Goal: Information Seeking & Learning: Check status

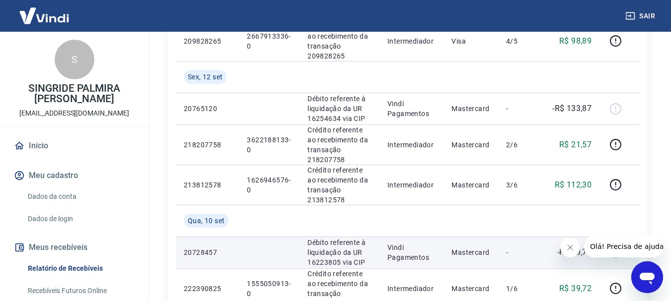
scroll to position [347, 0]
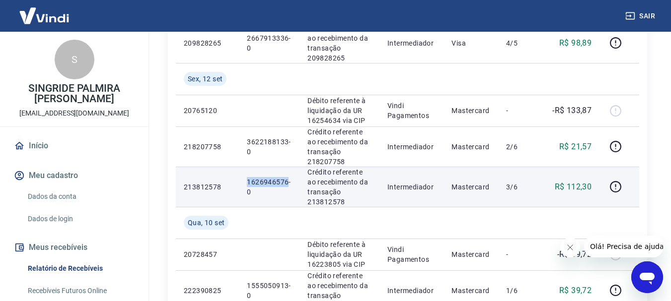
drag, startPoint x: 246, startPoint y: 181, endPoint x: 287, endPoint y: 180, distance: 41.2
click at [287, 180] on td "1626946576-0" at bounding box center [269, 187] width 61 height 40
copy p "1626946576"
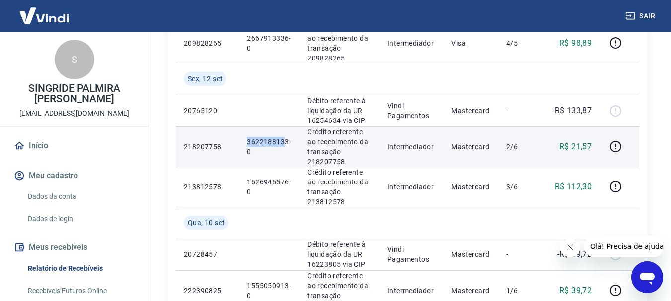
drag, startPoint x: 247, startPoint y: 139, endPoint x: 285, endPoint y: 141, distance: 37.8
click at [285, 141] on p "3622188133-0" at bounding box center [269, 147] width 45 height 20
click at [264, 161] on td "3622188133-0" at bounding box center [269, 147] width 61 height 40
drag, startPoint x: 246, startPoint y: 137, endPoint x: 287, endPoint y: 141, distance: 41.4
click at [287, 141] on p "3622188133-0" at bounding box center [269, 147] width 45 height 20
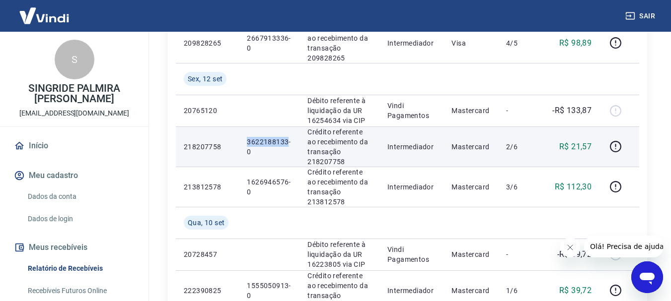
copy p "3622188133"
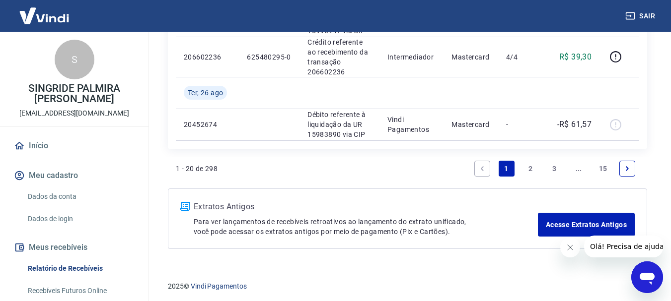
scroll to position [1102, 0]
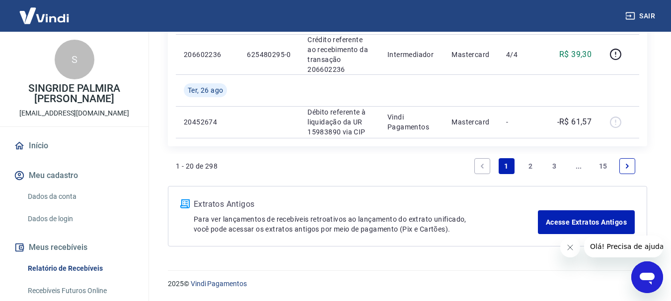
click at [529, 163] on link "2" at bounding box center [530, 166] width 16 height 16
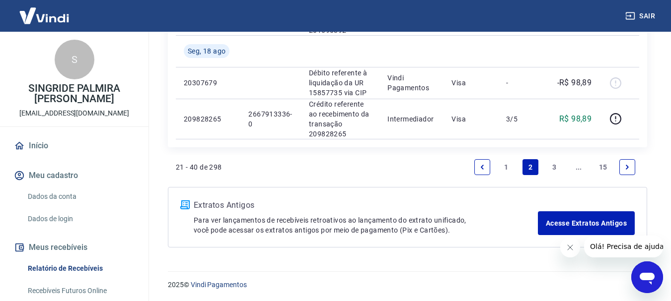
scroll to position [1047, 0]
click at [555, 166] on link "3" at bounding box center [554, 166] width 16 height 16
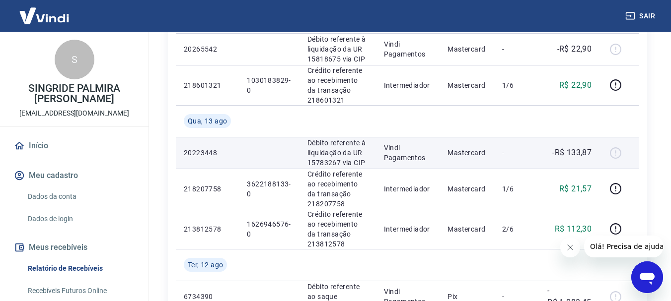
scroll to position [248, 0]
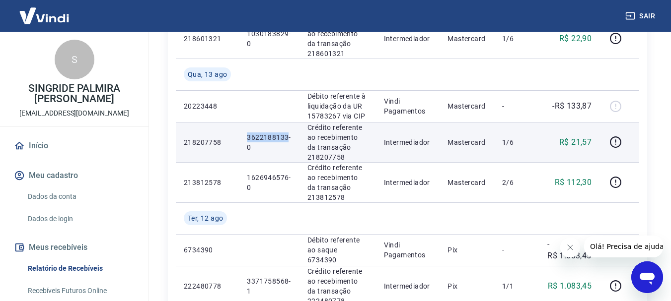
drag, startPoint x: 245, startPoint y: 136, endPoint x: 285, endPoint y: 138, distance: 40.3
click at [285, 138] on td "3622188133-0" at bounding box center [269, 142] width 61 height 40
copy p "3622188133"
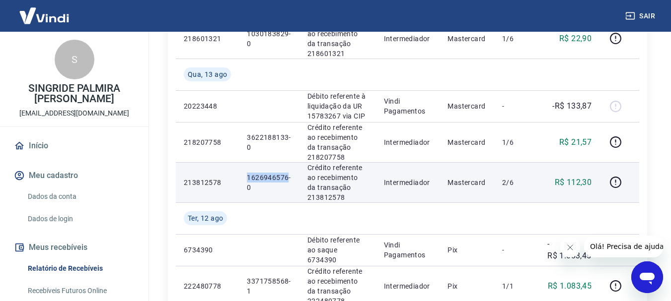
drag, startPoint x: 246, startPoint y: 177, endPoint x: 287, endPoint y: 176, distance: 40.7
click at [287, 176] on p "1626946576-0" at bounding box center [269, 183] width 45 height 20
copy p "1626946576"
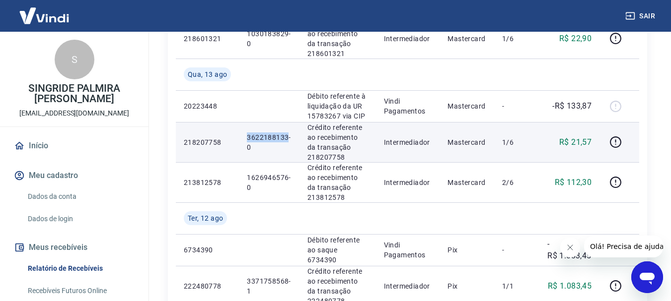
drag, startPoint x: 247, startPoint y: 135, endPoint x: 287, endPoint y: 138, distance: 40.4
click at [287, 138] on p "3622188133-0" at bounding box center [269, 143] width 45 height 20
copy p "3622188133"
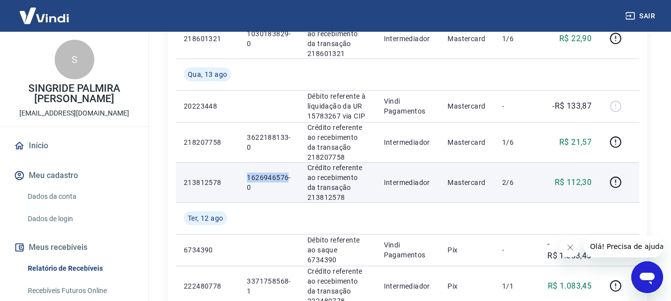
drag, startPoint x: 247, startPoint y: 178, endPoint x: 286, endPoint y: 180, distance: 39.8
click at [286, 180] on p "1626946576-0" at bounding box center [269, 183] width 45 height 20
copy p "1626946576"
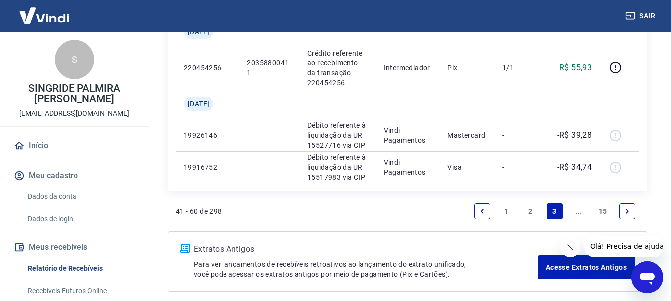
scroll to position [1134, 0]
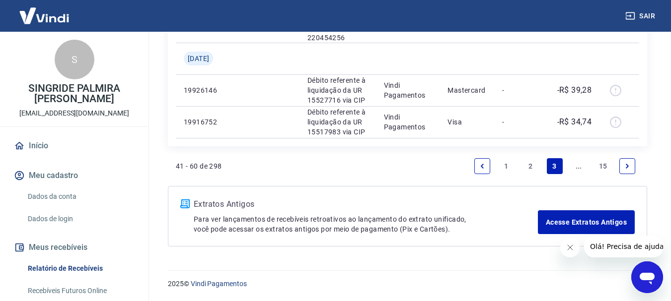
click at [481, 173] on link "Previous page" at bounding box center [482, 166] width 16 height 16
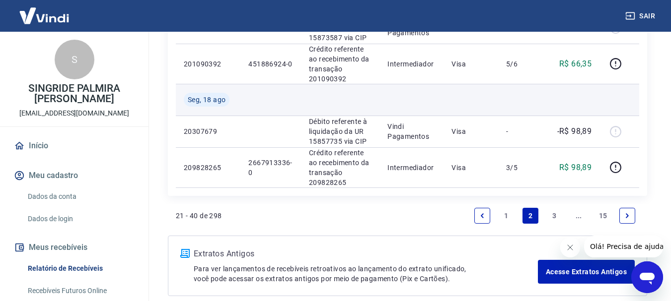
scroll to position [1047, 0]
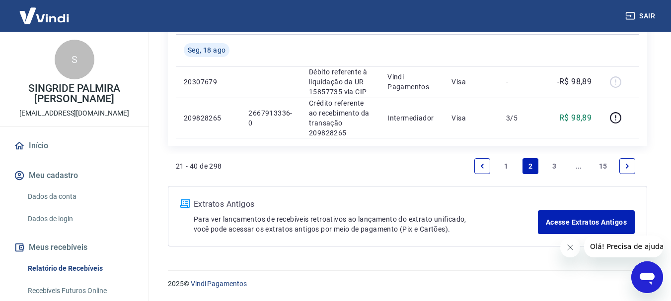
click at [553, 167] on link "3" at bounding box center [554, 166] width 16 height 16
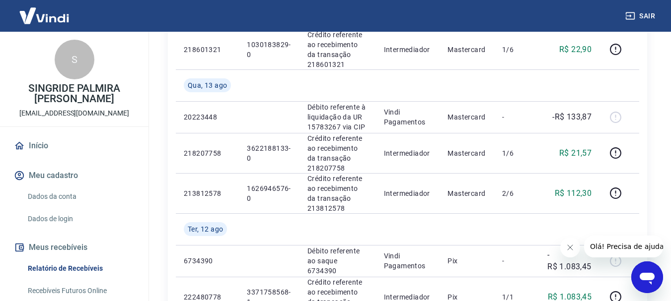
scroll to position [248, 0]
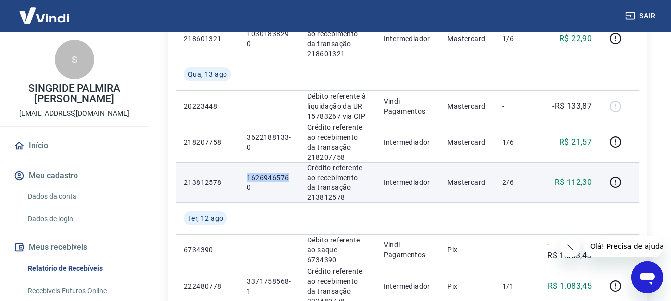
drag, startPoint x: 246, startPoint y: 175, endPoint x: 287, endPoint y: 179, distance: 41.4
click at [287, 179] on td "1626946576-0" at bounding box center [269, 182] width 61 height 40
copy p "1626946576"
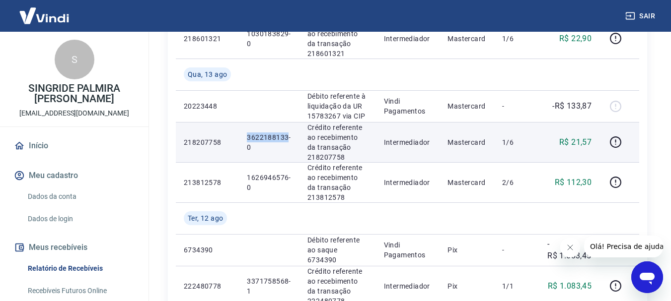
drag, startPoint x: 247, startPoint y: 138, endPoint x: 287, endPoint y: 139, distance: 40.2
click at [287, 139] on p "3622188133-0" at bounding box center [269, 143] width 45 height 20
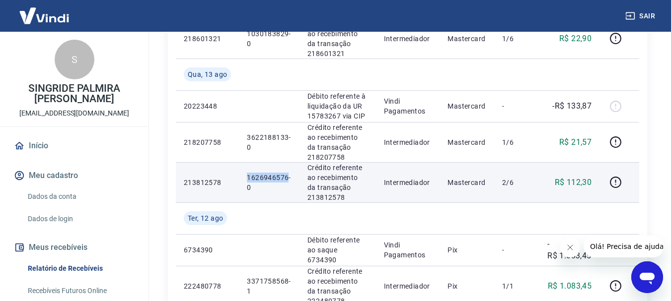
drag, startPoint x: 246, startPoint y: 178, endPoint x: 282, endPoint y: 177, distance: 35.8
click at [287, 177] on p "1626946576-0" at bounding box center [269, 183] width 45 height 20
copy p "1626946576"
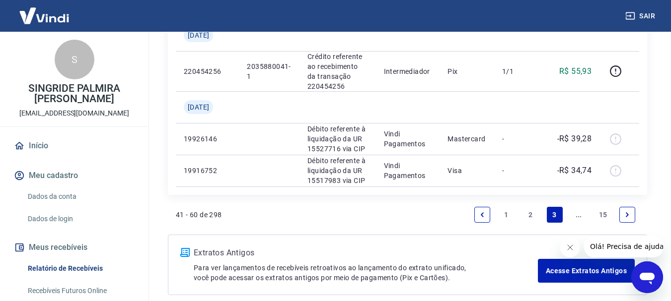
scroll to position [1134, 0]
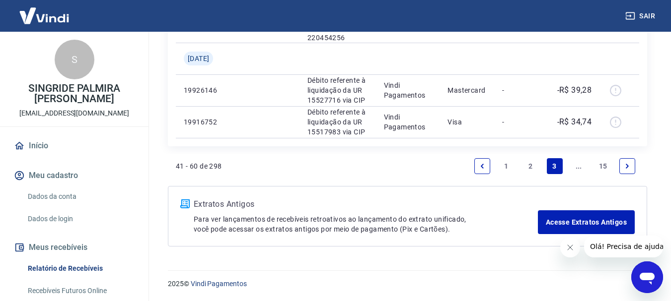
click at [503, 166] on link "1" at bounding box center [506, 166] width 16 height 16
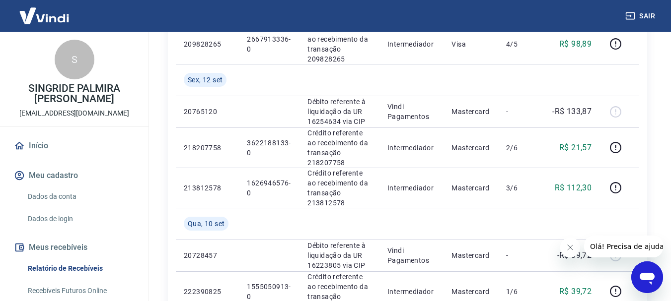
scroll to position [347, 0]
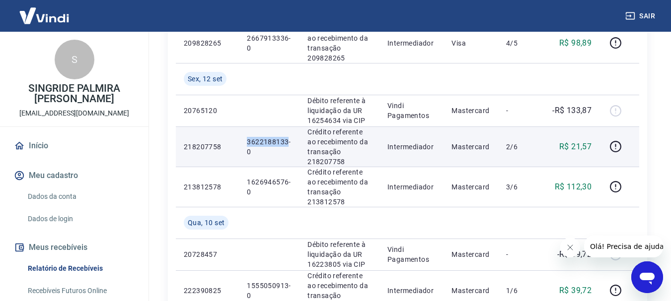
drag, startPoint x: 246, startPoint y: 141, endPoint x: 285, endPoint y: 141, distance: 39.7
click at [285, 141] on td "3622188133-0" at bounding box center [269, 147] width 61 height 40
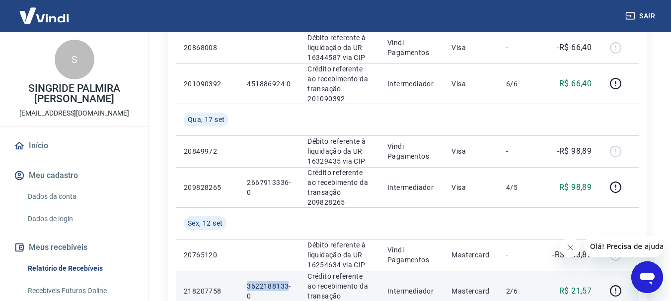
scroll to position [199, 0]
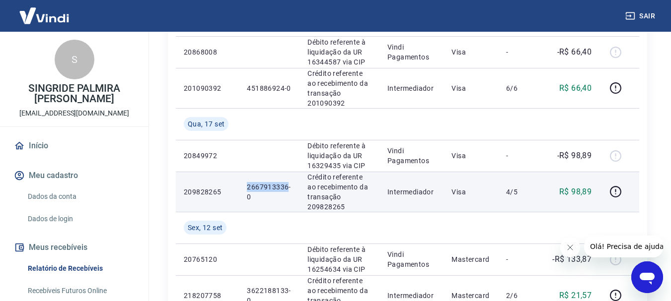
drag, startPoint x: 248, startPoint y: 185, endPoint x: 286, endPoint y: 189, distance: 38.4
click at [286, 189] on td "2667913336-0" at bounding box center [269, 192] width 61 height 40
